Goal: Find specific page/section: Find specific page/section

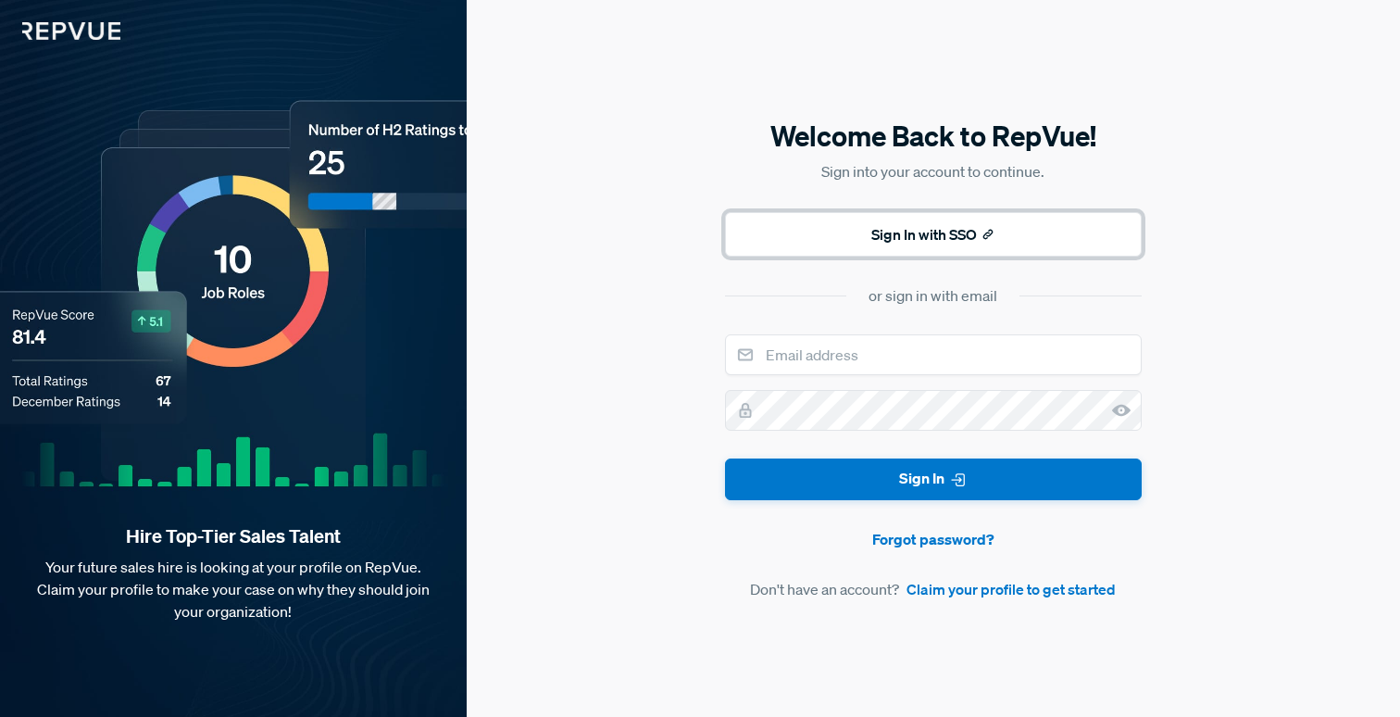
click at [980, 236] on button "Sign In with SSO" at bounding box center [933, 234] width 417 height 44
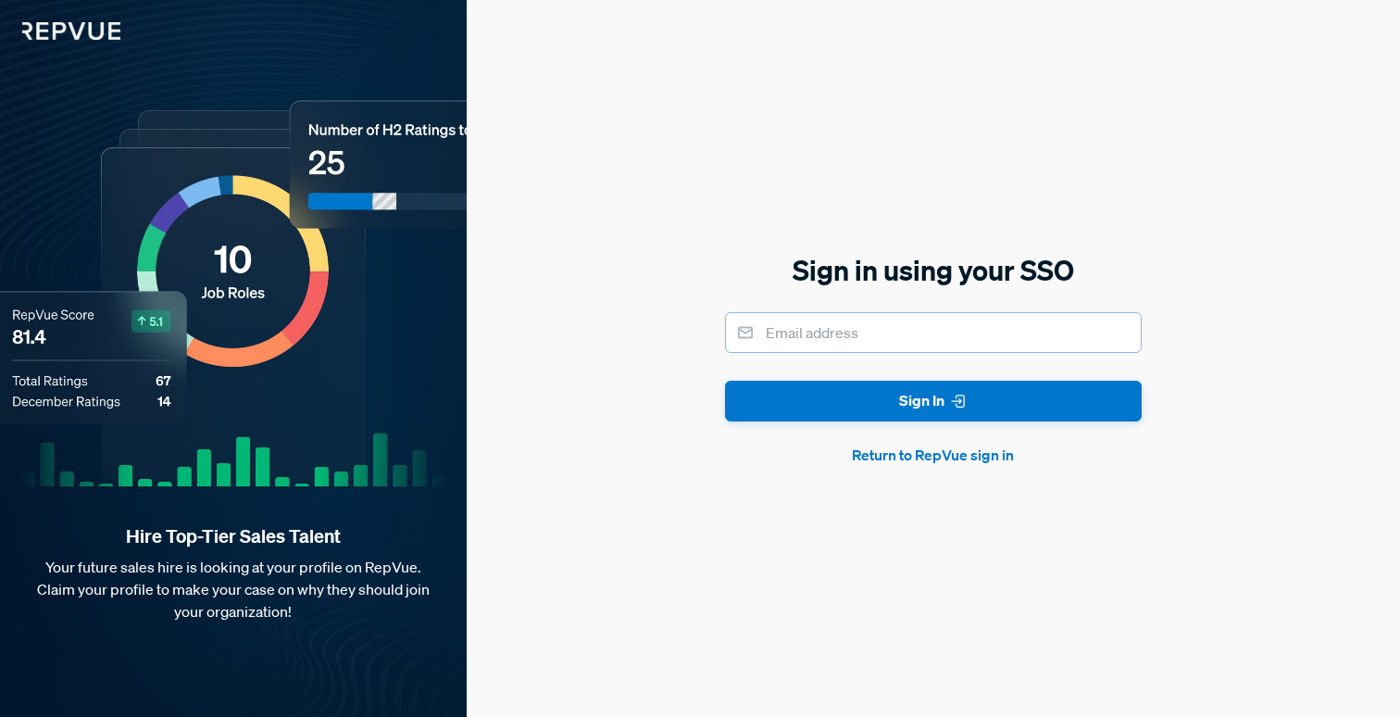
click at [938, 347] on input "email" at bounding box center [933, 332] width 417 height 41
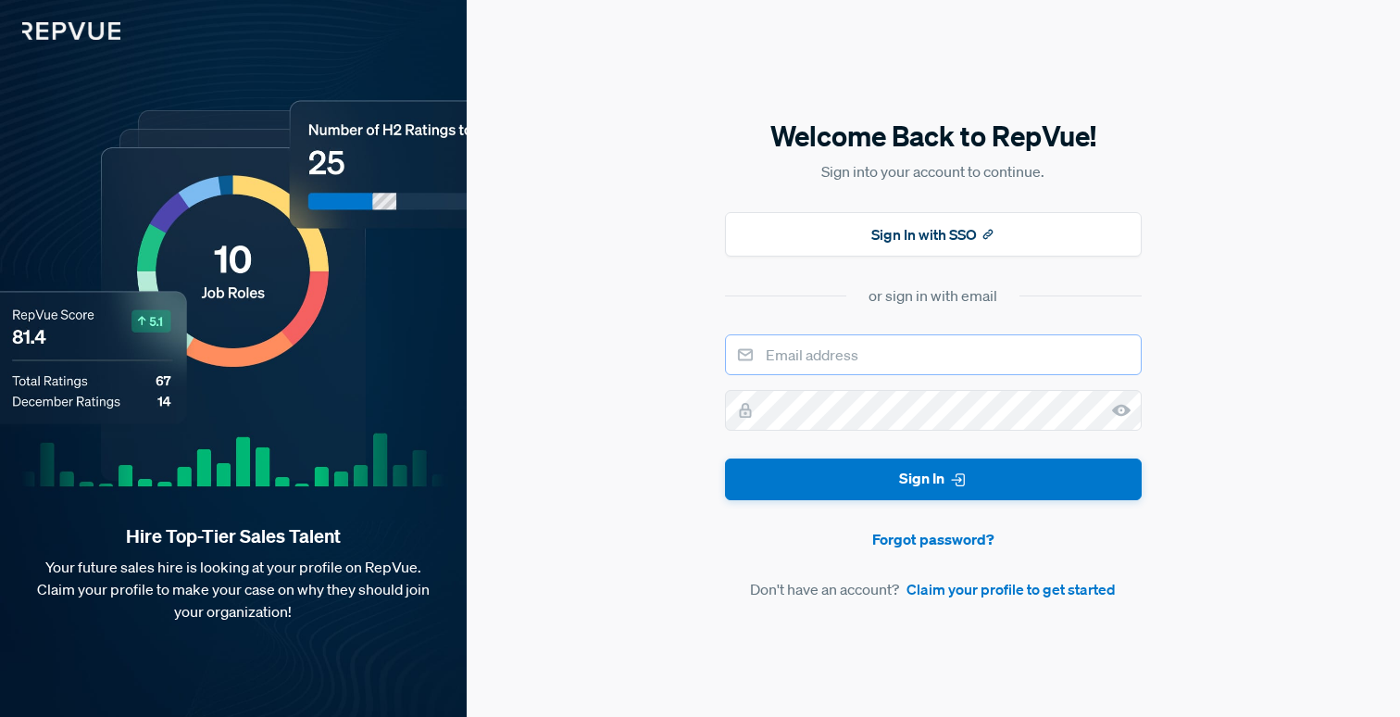
click at [909, 358] on input "email" at bounding box center [933, 354] width 417 height 41
click at [0, 716] on com-1password-button at bounding box center [0, 717] width 0 height 0
type input "[PERSON_NAME][EMAIL_ADDRESS][PERSON_NAME][DOMAIN_NAME]"
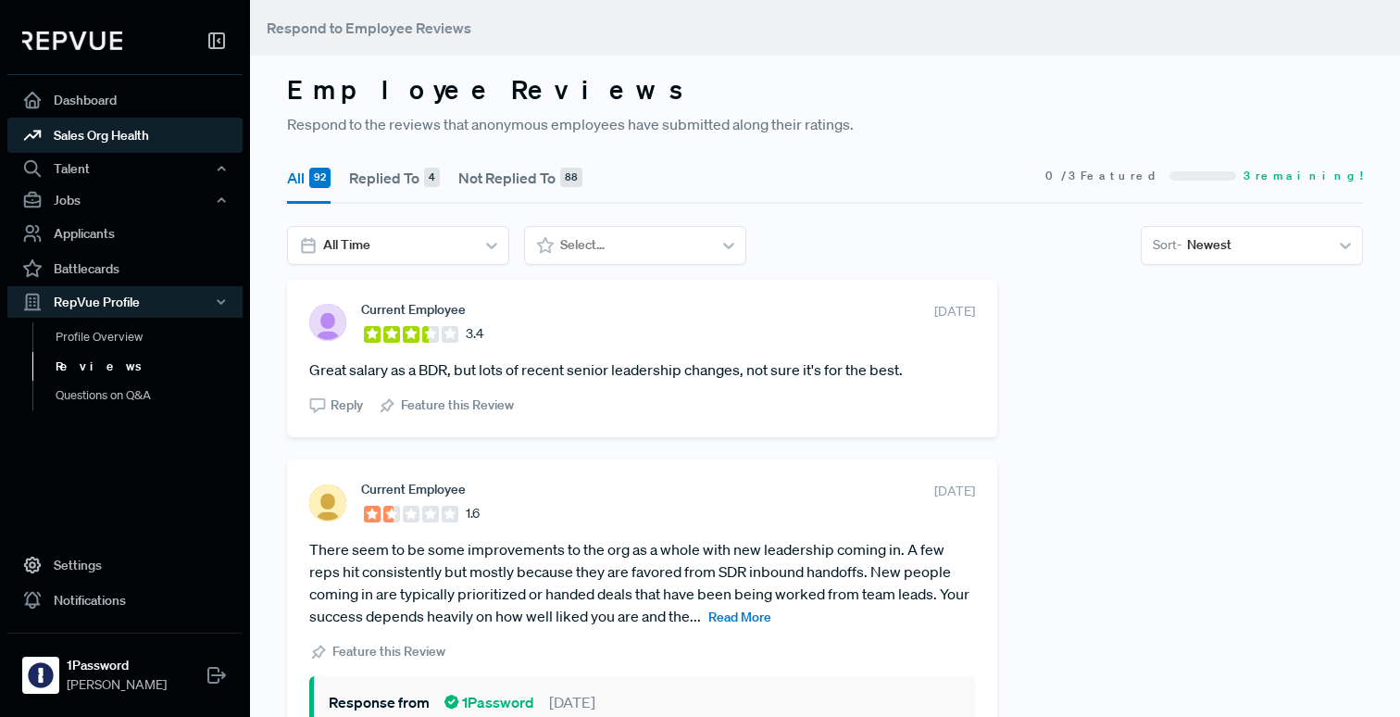
click at [106, 135] on link "Sales Org Health" at bounding box center [124, 135] width 235 height 35
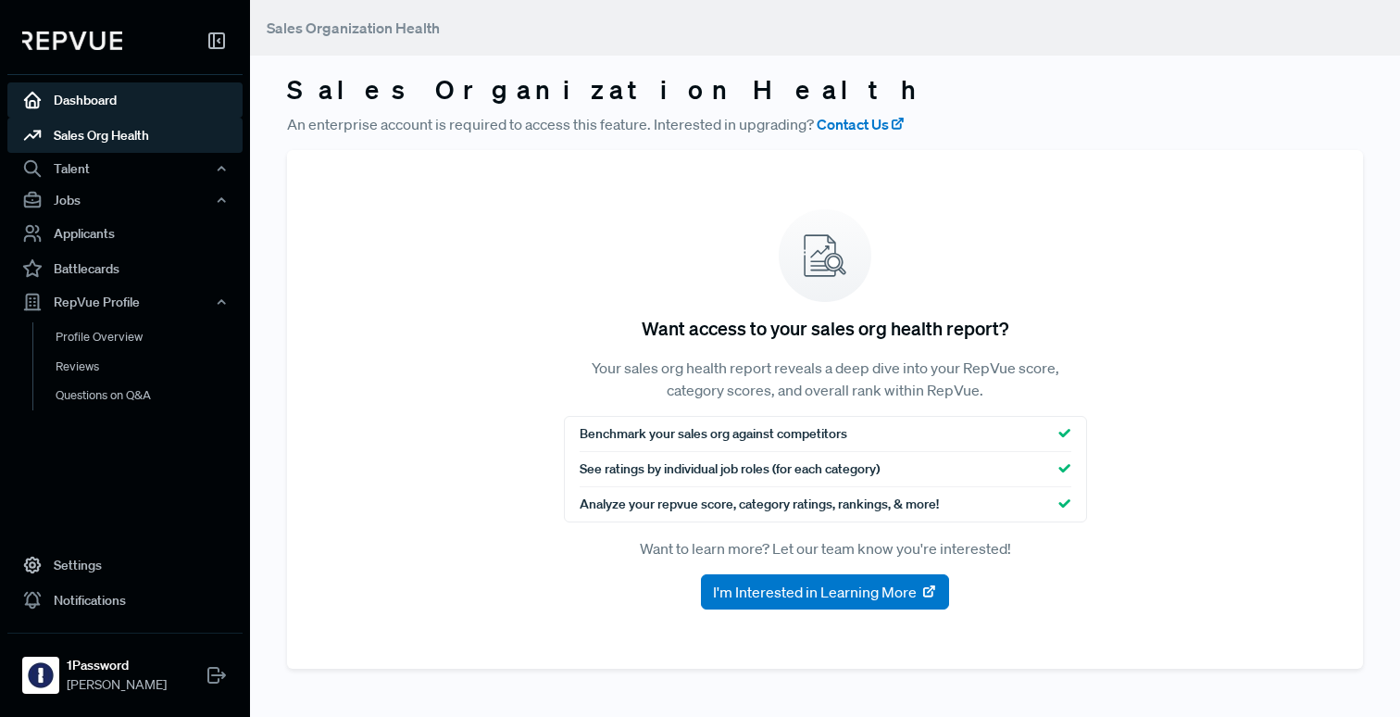
click at [102, 103] on link "Dashboard" at bounding box center [124, 99] width 235 height 35
